Goal: Check status

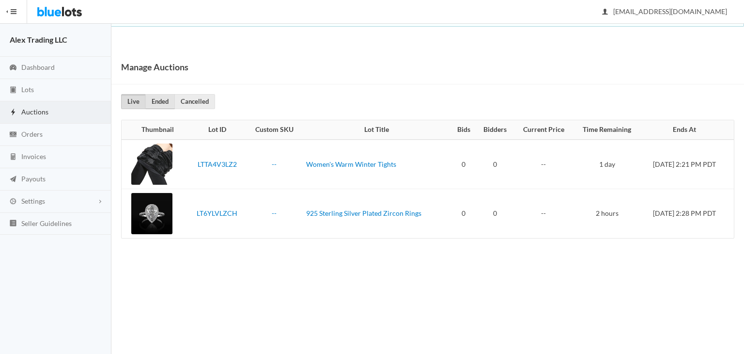
drag, startPoint x: 0, startPoint y: 0, endPoint x: 167, endPoint y: 105, distance: 197.5
click at [167, 105] on link "Ended" at bounding box center [160, 101] width 30 height 15
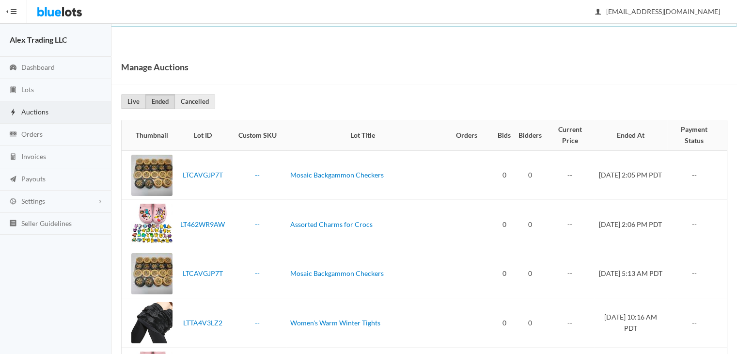
click at [141, 107] on link "Live" at bounding box center [133, 101] width 25 height 15
